Goal: Task Accomplishment & Management: Use online tool/utility

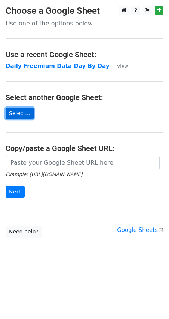
click at [16, 111] on link "Select..." at bounding box center [20, 113] width 28 height 12
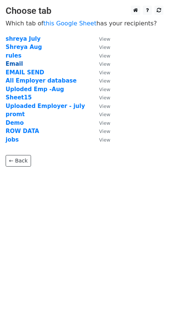
click at [17, 63] on strong "Email" at bounding box center [14, 63] width 17 height 7
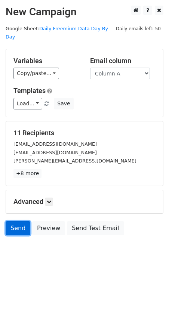
click at [19, 221] on link "Send" at bounding box center [18, 228] width 25 height 14
